Goal: Communication & Community: Answer question/provide support

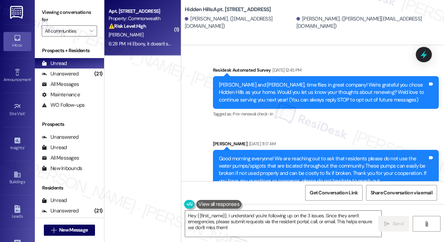
scroll to position [4499, 0]
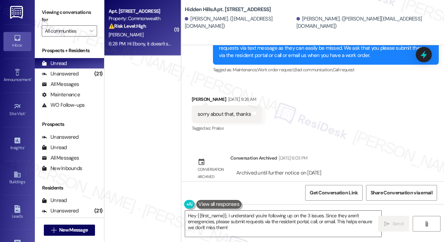
click at [139, 34] on div "[PERSON_NAME]" at bounding box center [141, 35] width 66 height 9
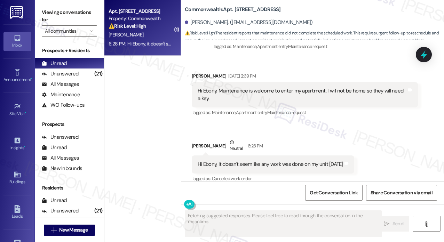
scroll to position [1131, 0]
click at [273, 160] on div "Hi Ebony, it doesn't seem like any work was done on my unit [DATE]" at bounding box center [269, 163] width 145 height 7
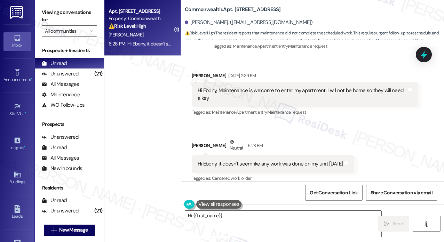
click at [235, 87] on div "Hi Ebony, Maintenance is welcome to enter my apartment. I will not be home so t…" at bounding box center [301, 94] width 209 height 15
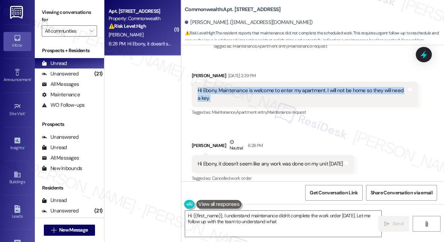
click at [235, 87] on div "Hi Ebony, Maintenance is welcome to enter my apartment. I will not be home so t…" at bounding box center [301, 94] width 209 height 15
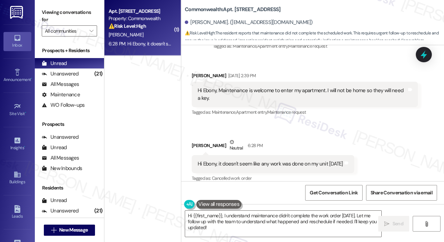
click at [253, 161] on div "Hi Ebony, it doesn't seem like any work was done on my unit [DATE] Tags and not…" at bounding box center [273, 164] width 162 height 18
click at [276, 160] on div "Hi Ebony, it doesn't seem like any work was done on my unit [DATE]" at bounding box center [269, 163] width 145 height 7
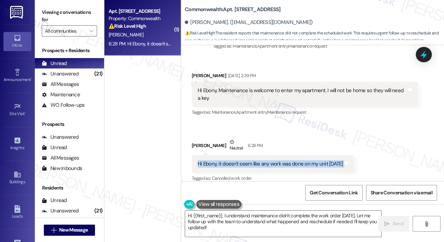
click at [276, 160] on div "Hi Ebony, it doesn't seem like any work was done on my unit [DATE]" at bounding box center [269, 163] width 145 height 7
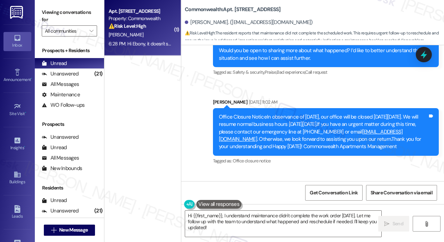
scroll to position [262, 0]
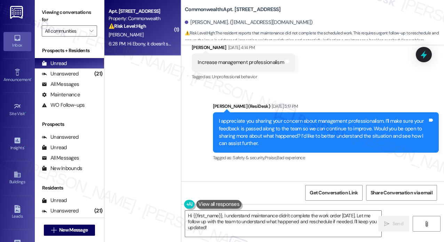
click at [298, 129] on div "I appreciate you sharing your concern about management professionalism. I’ll ma…" at bounding box center [323, 132] width 209 height 30
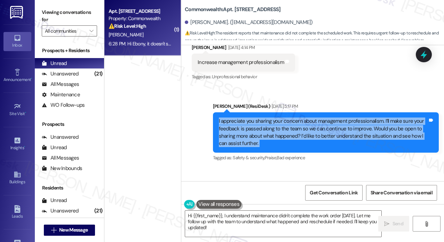
click at [298, 129] on div "I appreciate you sharing your concern about management professionalism. I’ll ma…" at bounding box center [323, 132] width 209 height 30
click at [284, 129] on div "I appreciate you sharing your concern about management professionalism. I’ll ma…" at bounding box center [323, 132] width 209 height 30
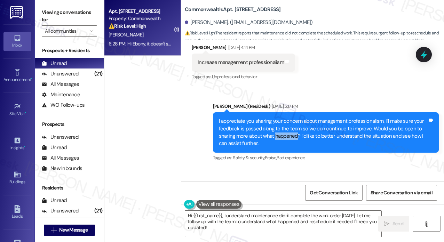
click at [284, 129] on div "I appreciate you sharing your concern about management professionalism. I’ll ma…" at bounding box center [323, 132] width 209 height 30
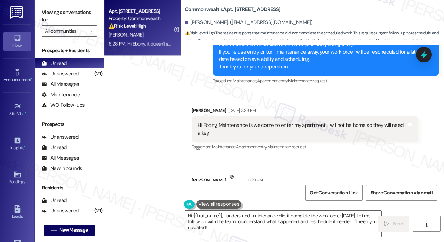
scroll to position [1131, 0]
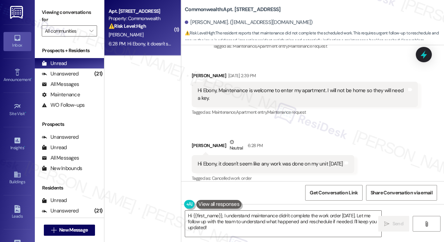
click at [250, 87] on div "Hi Ebony, Maintenance is welcome to enter my apartment. I will not be home so t…" at bounding box center [301, 94] width 209 height 15
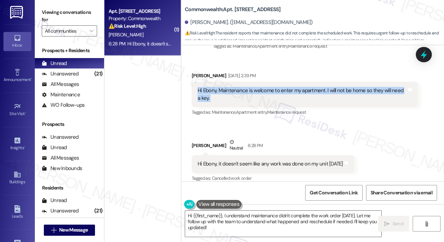
click at [250, 87] on div "Hi Ebony, Maintenance is welcome to enter my apartment. I will not be home so t…" at bounding box center [301, 94] width 209 height 15
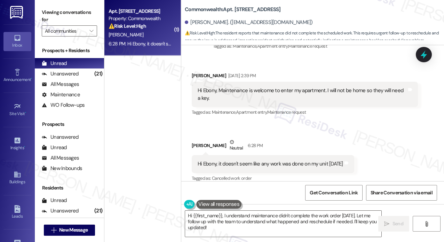
click at [246, 160] on div "Hi Ebony, it doesn't seem like any work was done on my unit [DATE]" at bounding box center [269, 163] width 145 height 7
copy div "Hi Ebony, it doesn't seem like any work was done on my unit [DATE] Tags and not…"
click at [96, 11] on label "Viewing conversations for" at bounding box center [69, 16] width 55 height 18
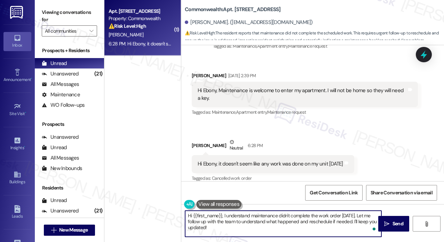
drag, startPoint x: 232, startPoint y: 225, endPoint x: 226, endPoint y: 219, distance: 8.1
click at [226, 219] on textarea "Hi {{first_name}}, I understand maintenance didn't complete the work order [DAT…" at bounding box center [283, 224] width 196 height 26
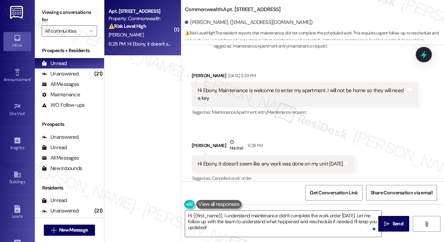
click at [83, 15] on label "Viewing conversations for" at bounding box center [69, 16] width 55 height 18
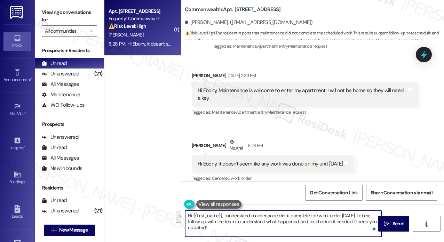
drag, startPoint x: 227, startPoint y: 224, endPoint x: 224, endPoint y: 216, distance: 7.8
click at [224, 214] on textarea "Hi {{first_name}}, I understand maintenance didn't complete the work order [DAT…" at bounding box center [283, 224] width 196 height 26
click at [224, 219] on textarea "Hi {{first_name}}, I understand maintenance didn't complete the work order [DAT…" at bounding box center [283, 224] width 196 height 26
drag, startPoint x: 224, startPoint y: 227, endPoint x: 224, endPoint y: 214, distance: 13.2
click at [224, 214] on textarea "Hi {{first_name}}, I understand maintenance didn't complete the work order [DAT…" at bounding box center [283, 224] width 196 height 26
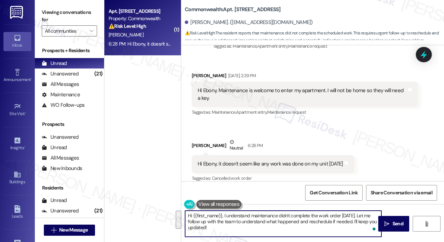
paste textarea "it doesn’t seem like any work was done on your unit [DATE]. Could you let me kn…"
drag, startPoint x: 289, startPoint y: 215, endPoint x: 275, endPoint y: 214, distance: 13.2
click at [275, 214] on textarea "Hi {{first_name}}, I understand it doesn’t seem like any work was done on your …" at bounding box center [283, 224] width 196 height 26
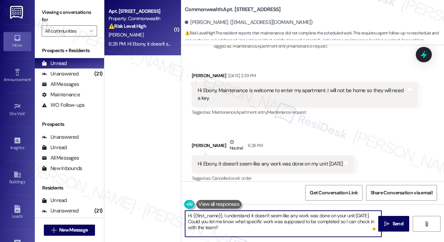
click at [218, 223] on textarea "Hi {{first_name}}, I understand it doesn’t seem like any work was done on your …" at bounding box center [283, 224] width 196 height 26
type textarea "Hi {{first_name}}, I understand it doesn’t seem like any work was done on your …"
click at [226, 160] on div "Hi Ebony, it doesn't seem like any work was done on my unit [DATE]" at bounding box center [269, 163] width 145 height 7
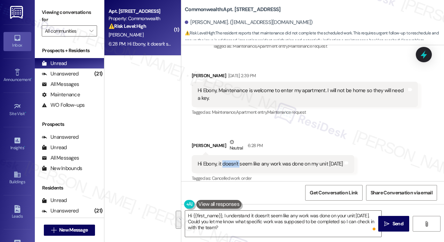
click at [226, 160] on div "Hi Ebony, it doesn't seem like any work was done on my unit [DATE]" at bounding box center [269, 163] width 145 height 7
click at [241, 230] on textarea "Hi {{first_name}}, I understand it doesn’t seem like any work was done on your …" at bounding box center [283, 224] width 196 height 26
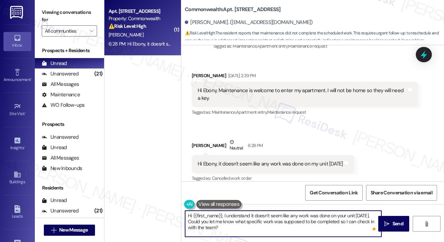
click at [254, 218] on textarea "Hi {{first_name}}, I understand it doesn’t seem like any work was done on your …" at bounding box center [283, 224] width 196 height 26
click at [245, 229] on textarea "Hi {{first_name}}, I understand it doesn’t seem like any work was done on your …" at bounding box center [283, 224] width 196 height 26
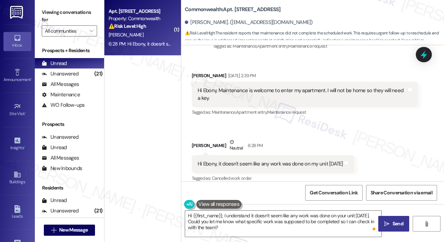
click at [395, 223] on span "Send" at bounding box center [397, 223] width 11 height 7
click at [86, 9] on label "Viewing conversations for" at bounding box center [69, 16] width 55 height 18
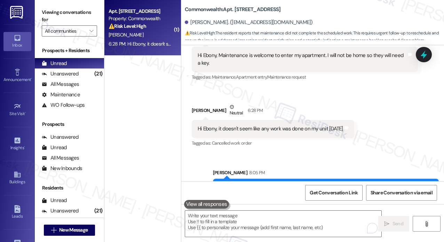
scroll to position [1194, 0]
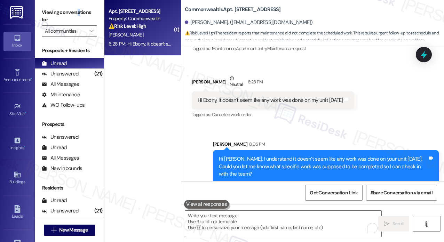
click at [78, 7] on label "Viewing conversations for" at bounding box center [69, 16] width 55 height 18
click at [266, 161] on div "Hi [PERSON_NAME], I understand it doesn’t seem like any work was done on your u…" at bounding box center [323, 166] width 209 height 22
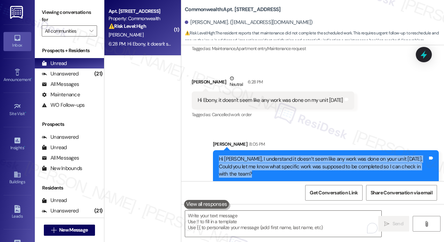
click at [266, 161] on div "Hi [PERSON_NAME], I understand it doesn’t seem like any work was done on your u…" at bounding box center [323, 166] width 209 height 22
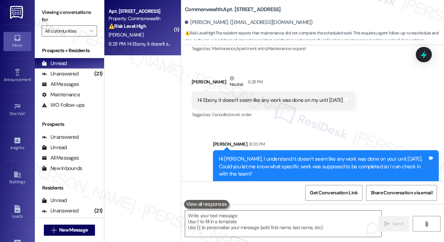
click at [331, 126] on div "Sent via SMS [PERSON_NAME] 8:05 PM Hi [PERSON_NAME], I understand it doesn’t se…" at bounding box center [312, 156] width 262 height 63
click at [279, 155] on div "Hi [PERSON_NAME], I understand it doesn’t seem like any work was done on your u…" at bounding box center [323, 166] width 209 height 22
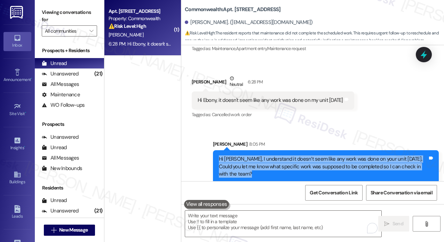
click at [279, 155] on div "Hi [PERSON_NAME], I understand it doesn’t seem like any work was done on your u…" at bounding box center [323, 166] width 209 height 22
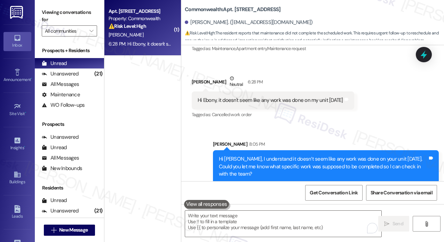
click at [284, 125] on div "Sent via SMS [PERSON_NAME] 8:05 PM Hi [PERSON_NAME], I understand it doesn’t se…" at bounding box center [312, 156] width 262 height 63
click at [269, 155] on div "Hi [PERSON_NAME], I understand it doesn’t seem like any work was done on your u…" at bounding box center [323, 166] width 209 height 22
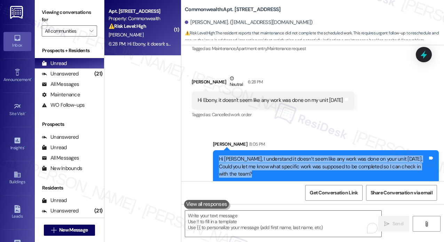
click at [269, 155] on div "Hi [PERSON_NAME], I understand it doesn’t seem like any work was done on your u…" at bounding box center [323, 166] width 209 height 22
